Goal: Information Seeking & Learning: Learn about a topic

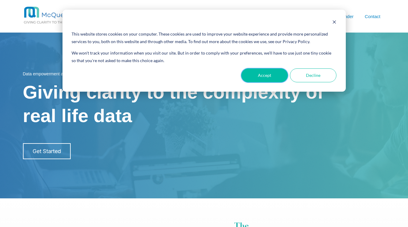
click at [257, 78] on button "Accept" at bounding box center [264, 75] width 46 height 14
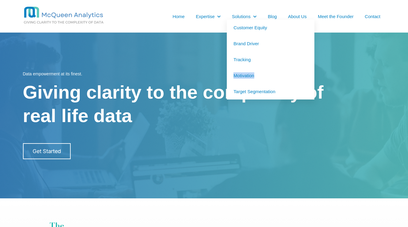
click at [250, 45] on link "Brand Driver" at bounding box center [271, 44] width 88 height 16
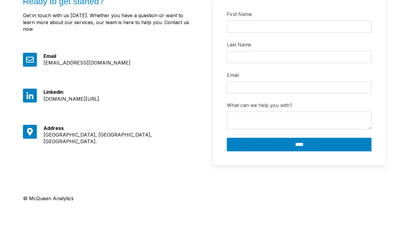
scroll to position [605, 0]
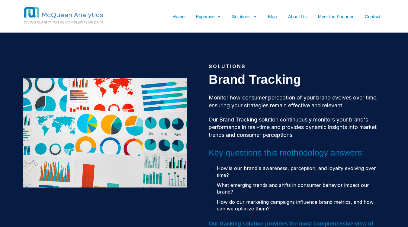
click at [294, 17] on link "About Us" at bounding box center [297, 16] width 19 height 6
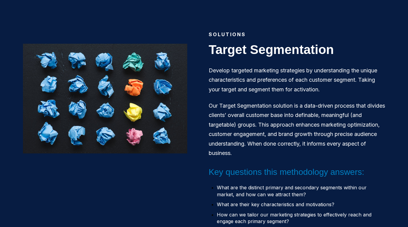
scroll to position [43, 0]
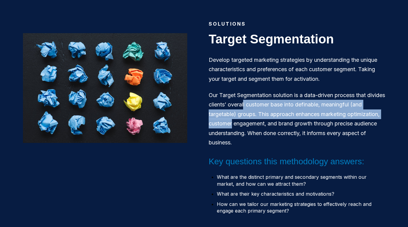
drag, startPoint x: 263, startPoint y: 99, endPoint x: 267, endPoint y: 117, distance: 19.1
click at [267, 117] on p "Our Target Segmentation solution is a data-driven process that divides clients’…" at bounding box center [297, 119] width 177 height 57
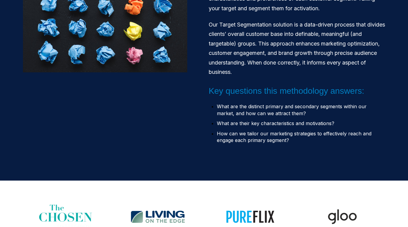
scroll to position [135, 0]
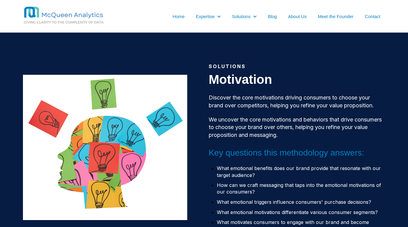
click at [273, 16] on link "Blog" at bounding box center [272, 16] width 9 height 6
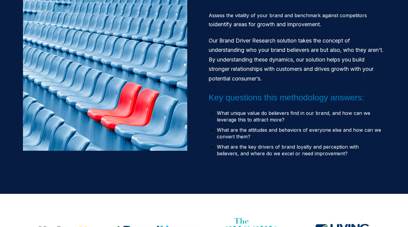
scroll to position [135, 0]
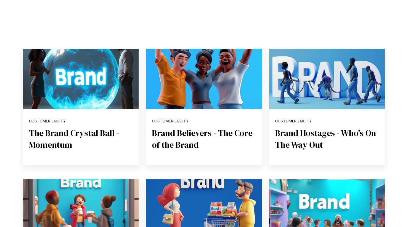
scroll to position [104, 0]
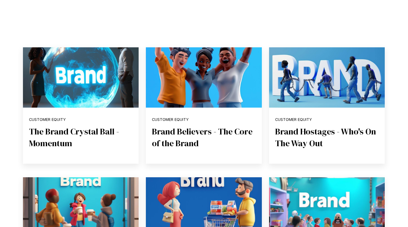
click at [96, 131] on link "The Brand Crystal Ball - Momentum" at bounding box center [74, 137] width 90 height 23
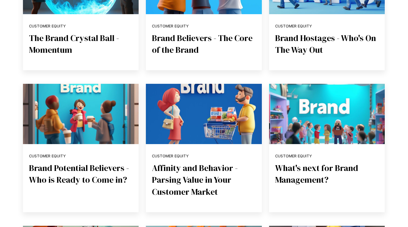
scroll to position [201, 0]
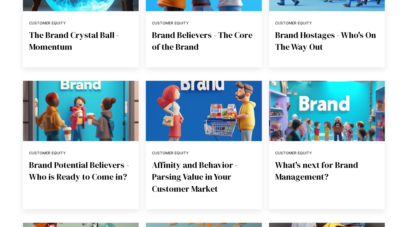
click at [178, 179] on link "Affinity and Behavior - Parsing Value in Your Customer Market" at bounding box center [195, 176] width 86 height 35
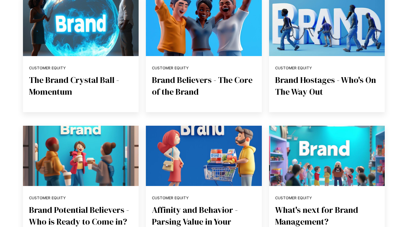
scroll to position [156, 0]
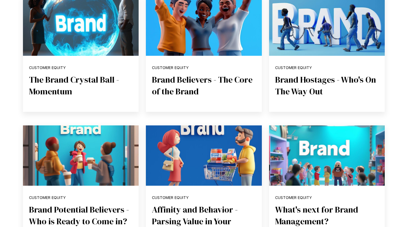
click at [188, 82] on link "Brand Believers - The Core of the Brand" at bounding box center [202, 85] width 100 height 23
click at [305, 87] on link "Brand Hostages - Who's On The Way Out" at bounding box center [325, 85] width 101 height 23
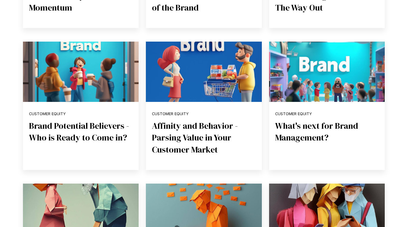
scroll to position [0, 0]
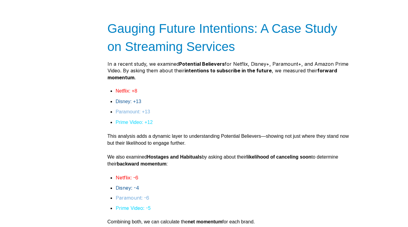
scroll to position [360, 0]
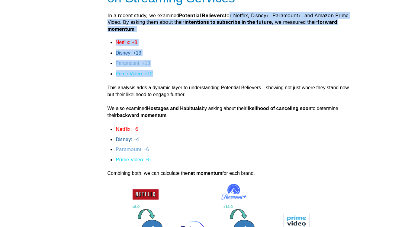
drag, startPoint x: 227, startPoint y: 20, endPoint x: 256, endPoint y: 78, distance: 64.9
click at [255, 78] on span "A Predictor What if you could not only categorize your customers based on Affin…" at bounding box center [227, 216] width 241 height 841
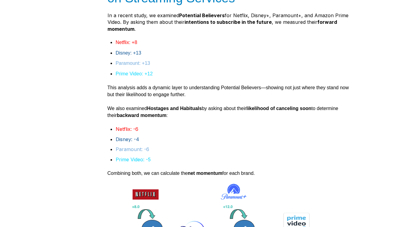
click at [240, 125] on span "A Predictor What if you could not only categorize your customers based on Affin…" at bounding box center [227, 216] width 241 height 841
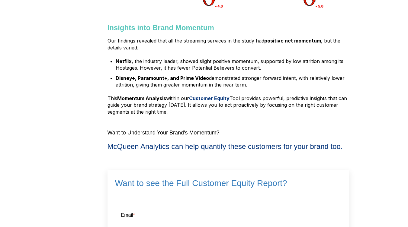
scroll to position [661, 0]
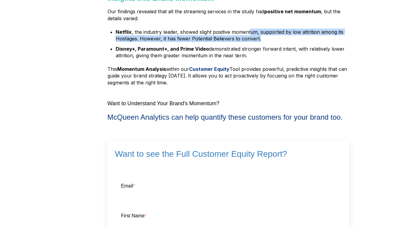
drag, startPoint x: 251, startPoint y: 34, endPoint x: 262, endPoint y: 41, distance: 13.2
click at [262, 41] on li "Netflix , the industry leader, showed slight positive momentum, supported by lo…" at bounding box center [231, 36] width 230 height 14
drag, startPoint x: 256, startPoint y: 34, endPoint x: 250, endPoint y: 42, distance: 10.2
click at [250, 42] on li "Netflix , the industry leader, showed slight positive momentum, supported by lo…" at bounding box center [231, 36] width 230 height 14
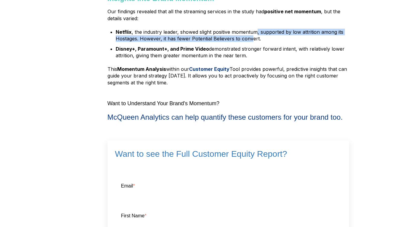
click at [250, 42] on li "Netflix , the industry leader, showed slight positive momentum, supported by lo…" at bounding box center [231, 36] width 230 height 14
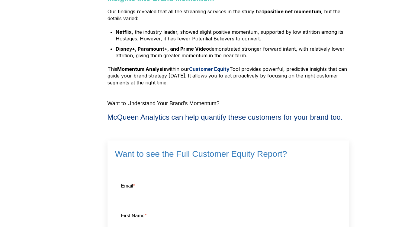
click at [251, 52] on li "Disney+, Paramount+, and Prime Video demonstrated stronger forward intent, with…" at bounding box center [231, 53] width 230 height 14
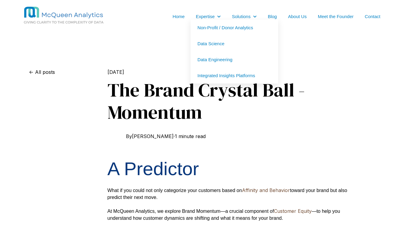
scroll to position [0, 0]
click at [215, 27] on link "Non-Profit / Donor Analytics" at bounding box center [234, 28] width 88 height 16
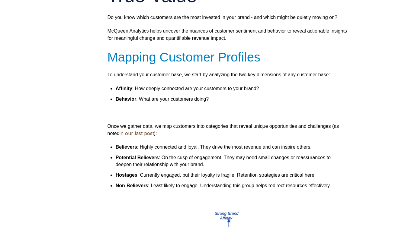
scroll to position [284, 0]
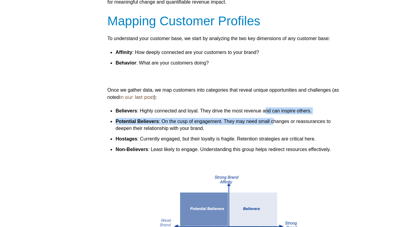
drag, startPoint x: 266, startPoint y: 116, endPoint x: 274, endPoint y: 127, distance: 13.3
click at [274, 127] on ul "Believers : Highly connected and loyal. They drive the most revenue and can ins…" at bounding box center [227, 130] width 241 height 46
click at [274, 127] on span "Potential Believers : On the cusp of engagement. They may need small changes or…" at bounding box center [223, 125] width 215 height 12
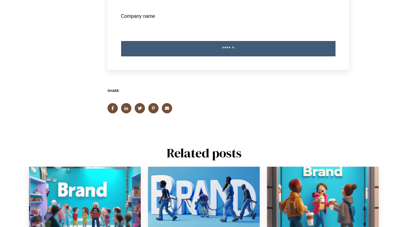
scroll to position [1315, 0]
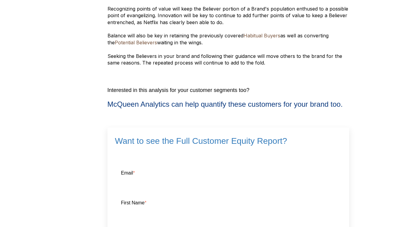
scroll to position [907, 0]
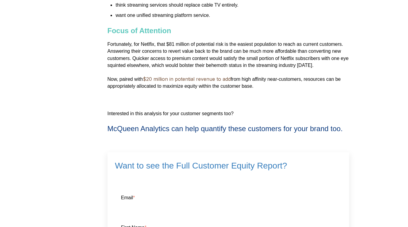
scroll to position [711, 0]
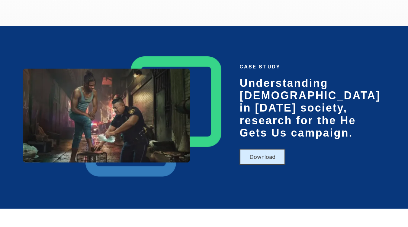
scroll to position [400, 0]
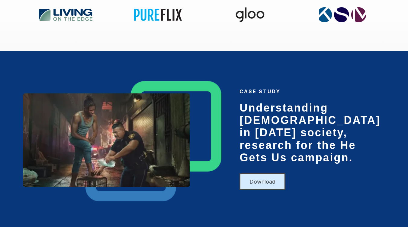
click at [267, 174] on link "Download" at bounding box center [262, 182] width 46 height 17
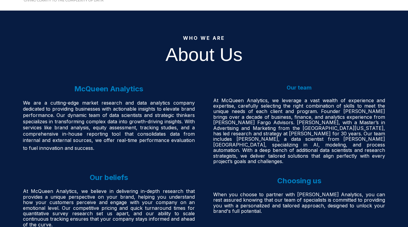
scroll to position [23, 0]
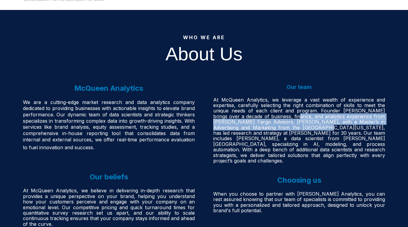
drag, startPoint x: 288, startPoint y: 115, endPoint x: 300, endPoint y: 126, distance: 16.9
click at [300, 126] on span "At McQueen Analytics, we leverage a vast wealth of experience and expertise, ca…" at bounding box center [299, 130] width 172 height 67
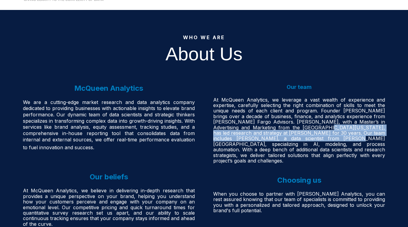
drag, startPoint x: 300, startPoint y: 126, endPoint x: 297, endPoint y: 135, distance: 9.6
click at [297, 135] on span "At McQueen Analytics, we leverage a vast wealth of experience and expertise, ca…" at bounding box center [299, 130] width 172 height 67
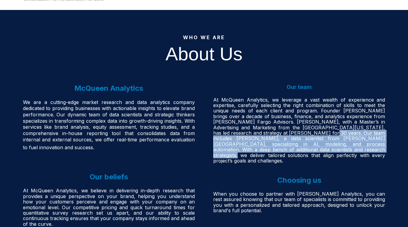
drag, startPoint x: 295, startPoint y: 130, endPoint x: 302, endPoint y: 145, distance: 15.8
click at [303, 145] on span "At McQueen Analytics, we leverage a vast wealth of experience and expertise, ca…" at bounding box center [299, 130] width 172 height 67
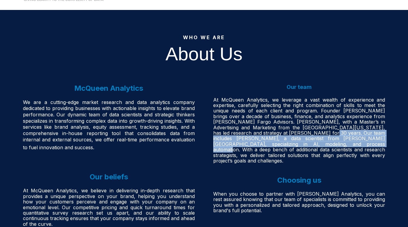
click at [302, 145] on span "At McQueen Analytics, we leverage a vast wealth of experience and expertise, ca…" at bounding box center [299, 130] width 172 height 67
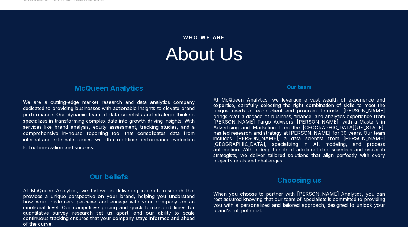
click at [302, 145] on span "At McQueen Analytics, we leverage a vast wealth of experience and expertise, ca…" at bounding box center [299, 130] width 172 height 67
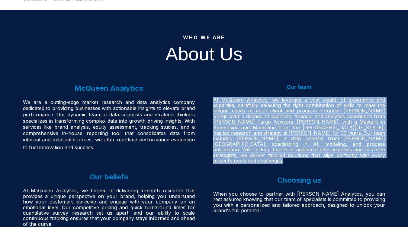
click at [302, 145] on span "At McQueen Analytics, we leverage a vast wealth of experience and expertise, ca…" at bounding box center [299, 130] width 172 height 67
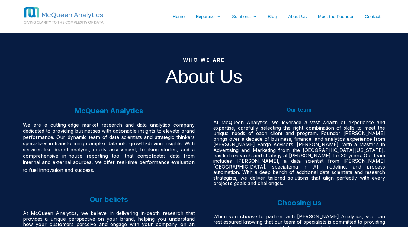
scroll to position [0, 0]
